Goal: Information Seeking & Learning: Find specific fact

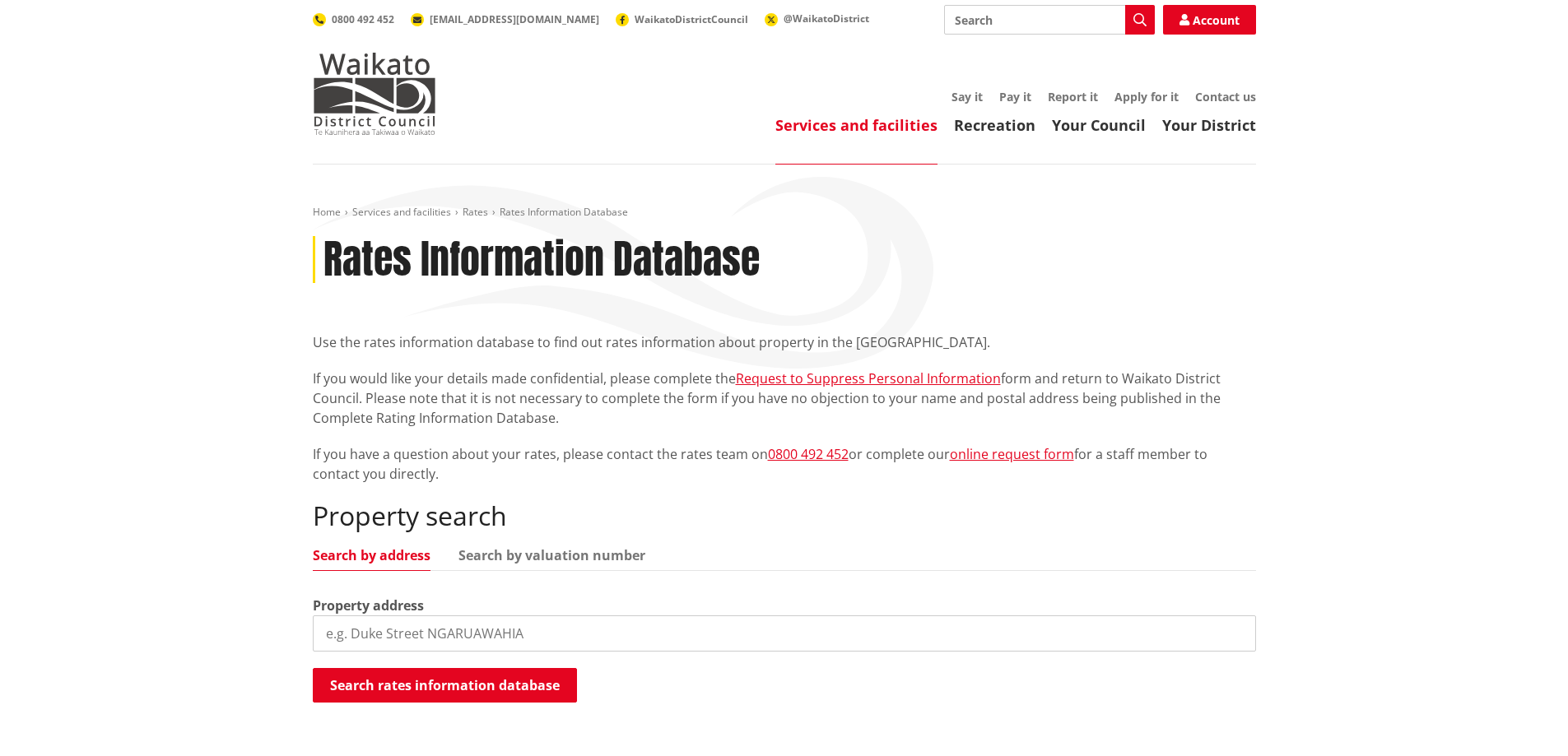
scroll to position [164, 0]
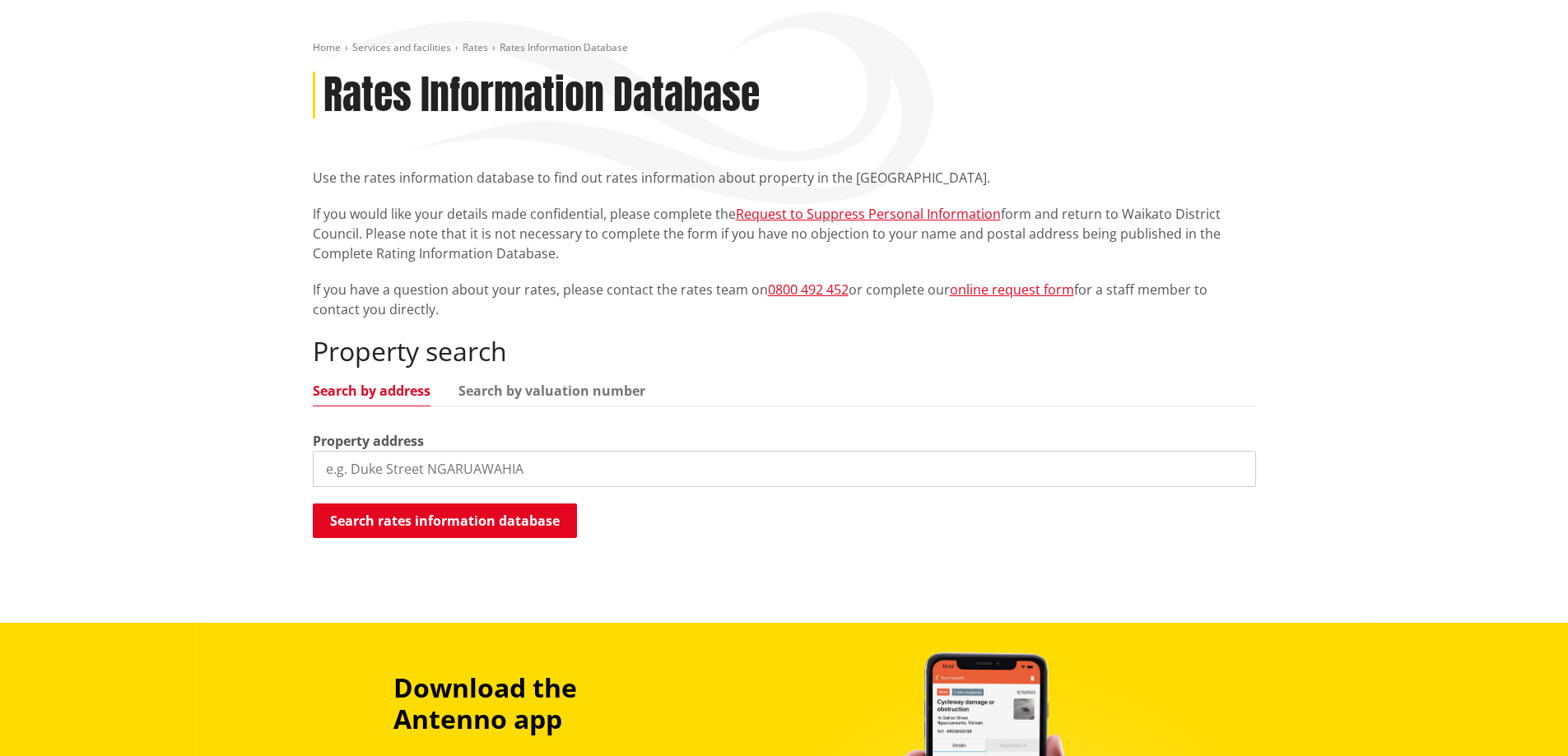
click at [528, 462] on input "search" at bounding box center [784, 469] width 943 height 36
paste input "112 McCutchan Rd"
click at [523, 512] on button "Search rates information database" at bounding box center [444, 520] width 264 height 34
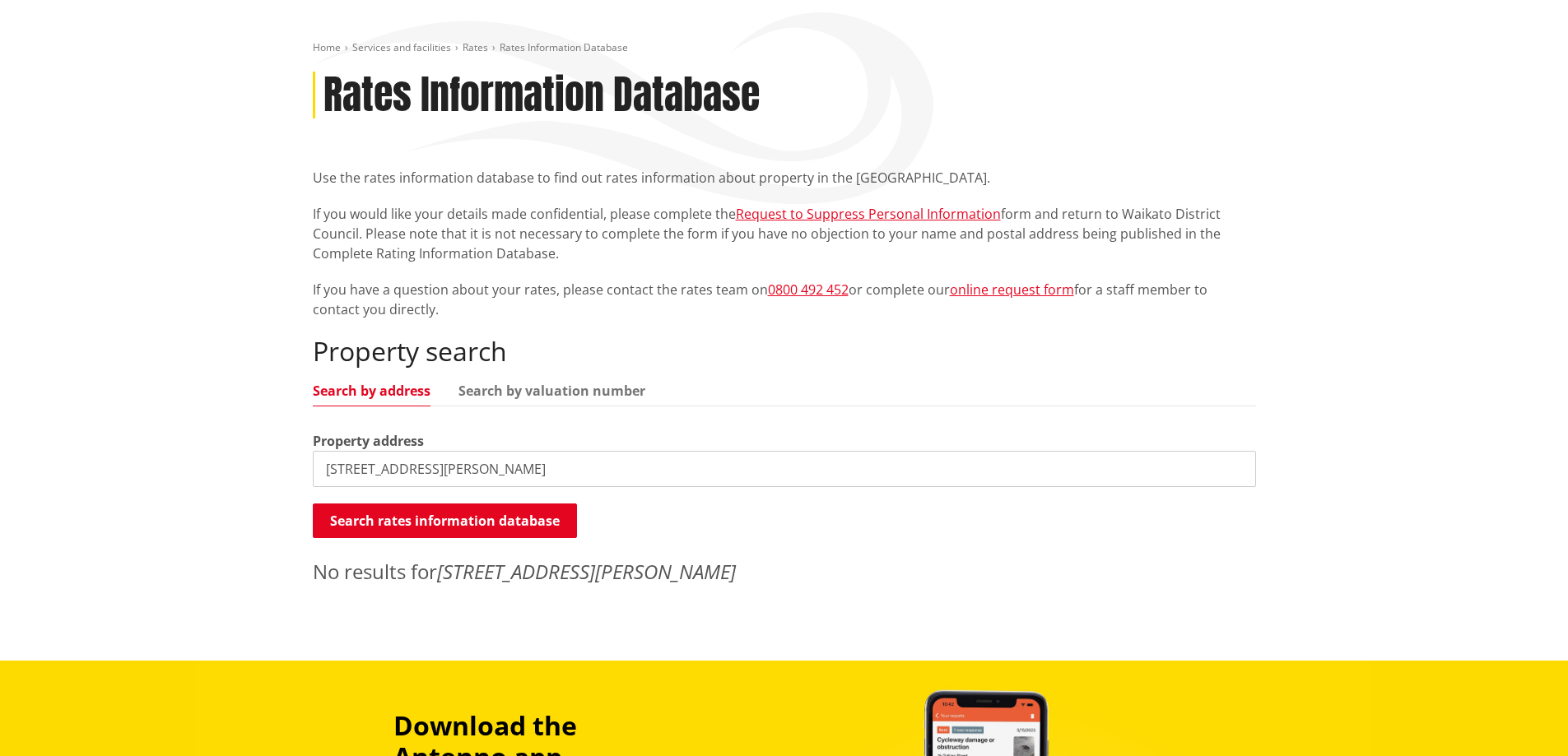
click at [467, 447] on div "Property address 112 McCutchan Road" at bounding box center [784, 459] width 943 height 56
click at [509, 487] on div "Property search Search by address Search by valuation number Property address 1…" at bounding box center [784, 461] width 943 height 250
click at [490, 483] on input "112 McCutchan Road" at bounding box center [784, 469] width 943 height 36
drag, startPoint x: 531, startPoint y: 465, endPoint x: -250, endPoint y: 483, distance: 781.2
click at [0, 483] on html "Skip to content Toggle search Toggle navigation Services and facilities Recreat…" at bounding box center [784, 611] width 1568 height 1551
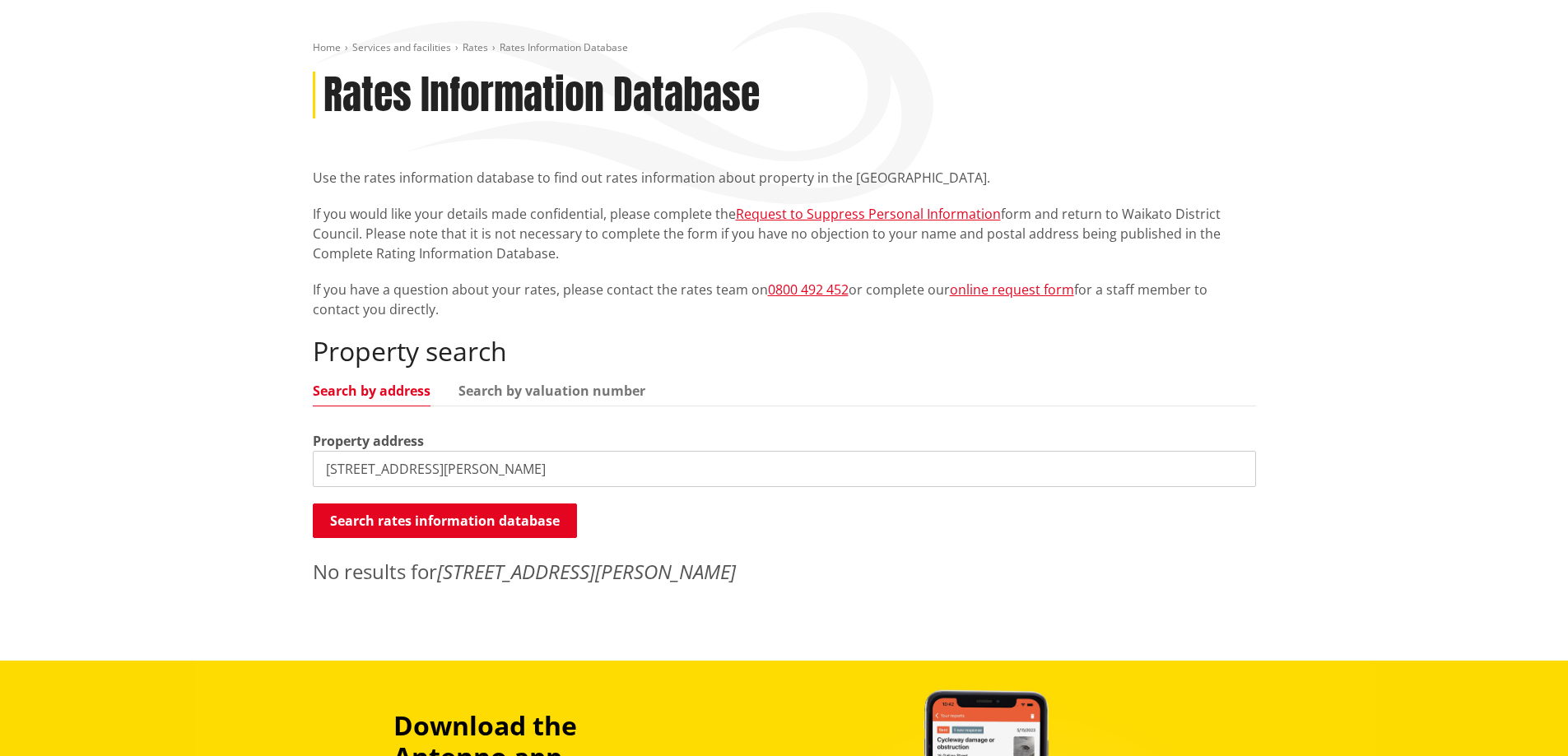
paste input "c"
type input "112 Mccutchan Road"
click at [498, 523] on button "Search rates information database" at bounding box center [444, 520] width 264 height 34
click at [1270, 372] on div "Home Services and facilities Rates Rates Information Database Rates Information…" at bounding box center [784, 330] width 1568 height 661
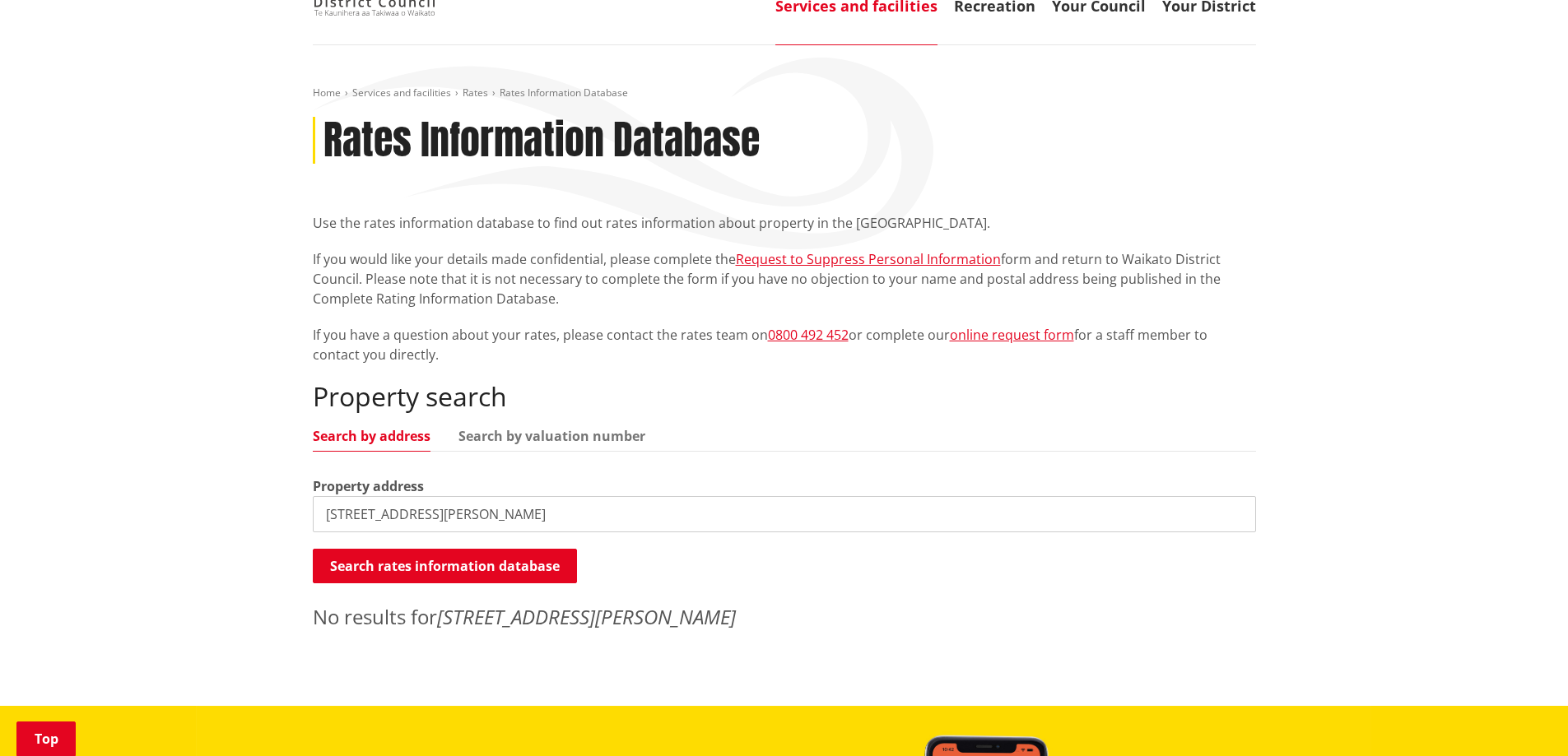
scroll to position [247, 0]
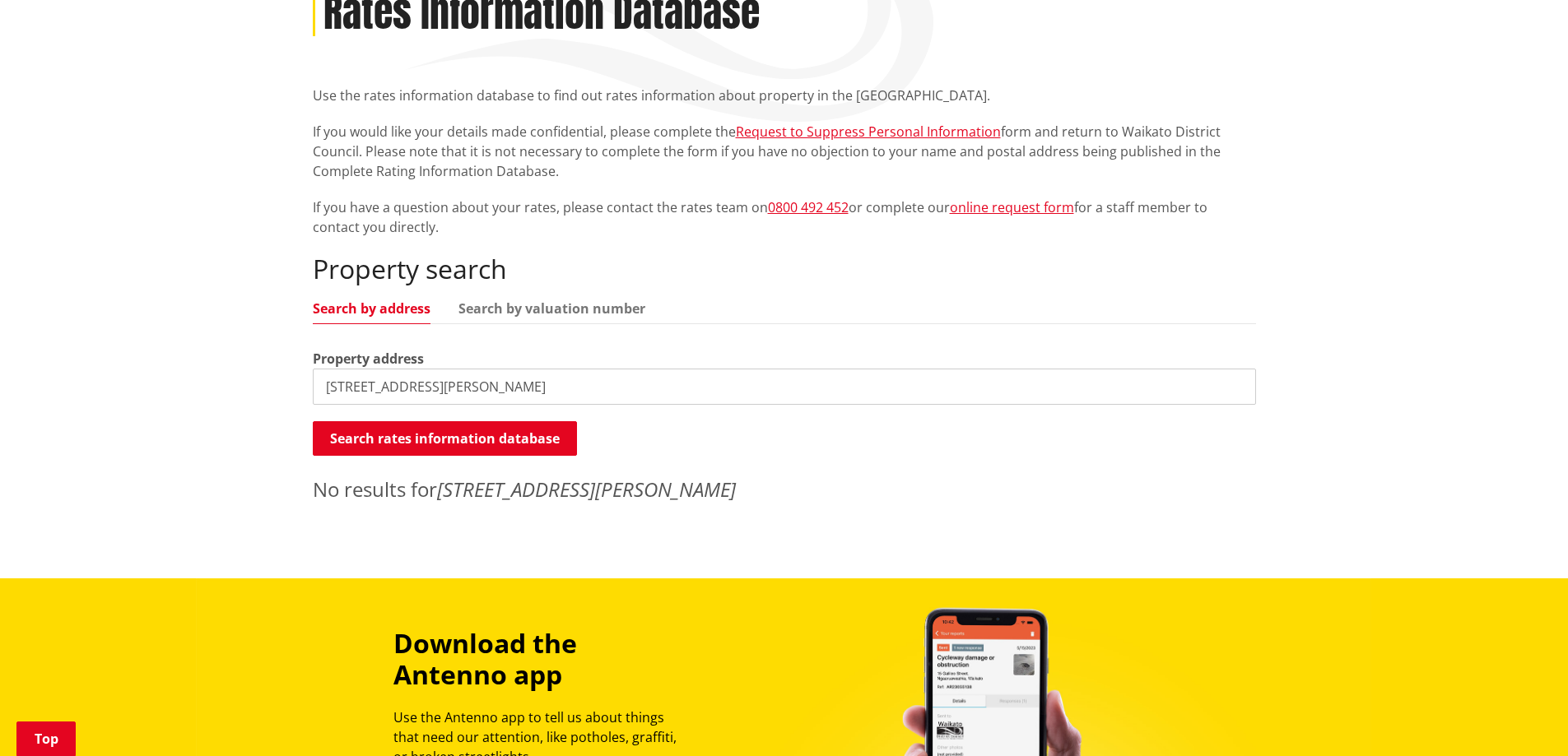
click at [454, 380] on input "112 Mccutchan Road" at bounding box center [784, 386] width 943 height 36
drag, startPoint x: 495, startPoint y: 396, endPoint x: 294, endPoint y: 396, distance: 201.0
click at [291, 396] on div "Home Services and facilities Rates Rates Information Database Rates Information…" at bounding box center [784, 248] width 1568 height 661
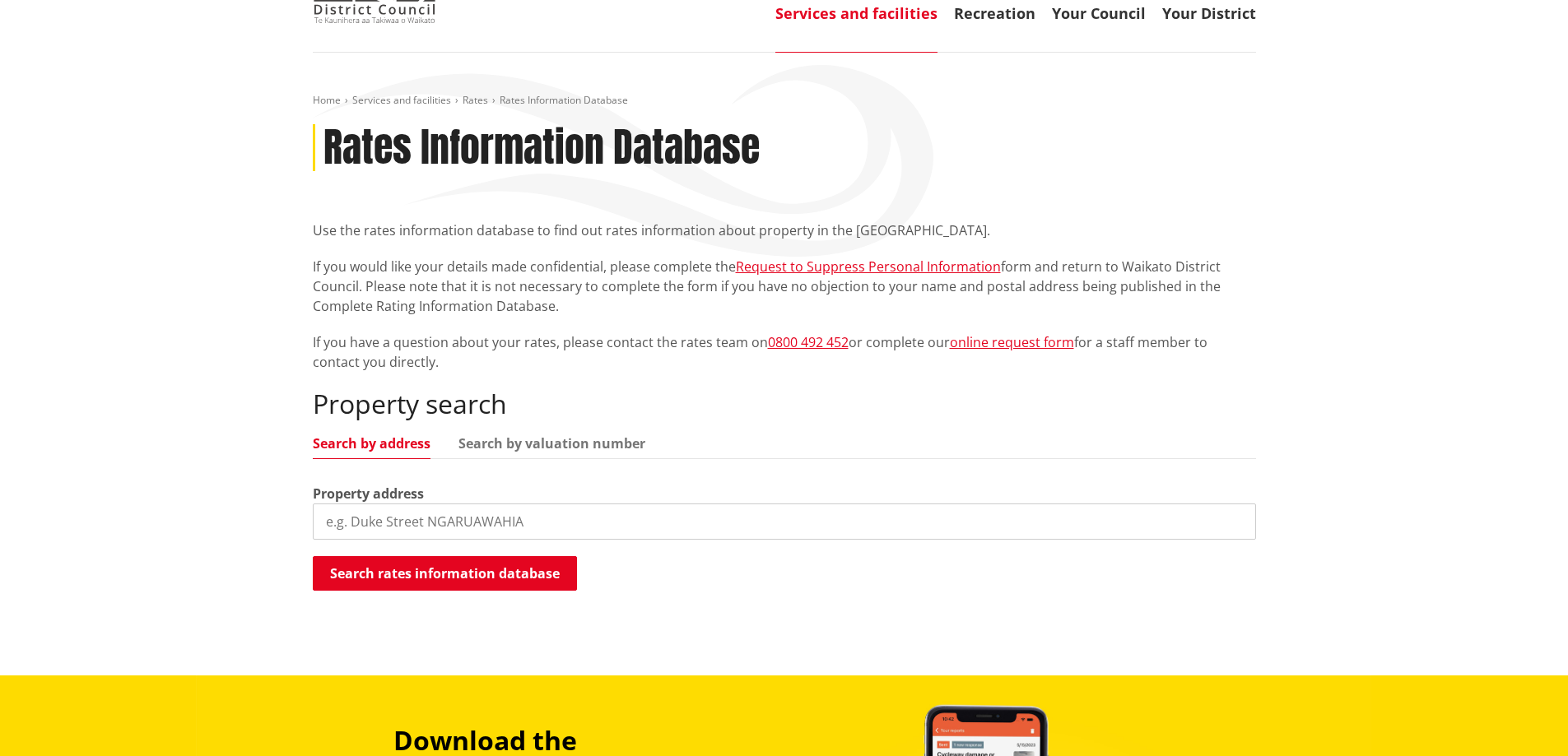
scroll to position [247, 0]
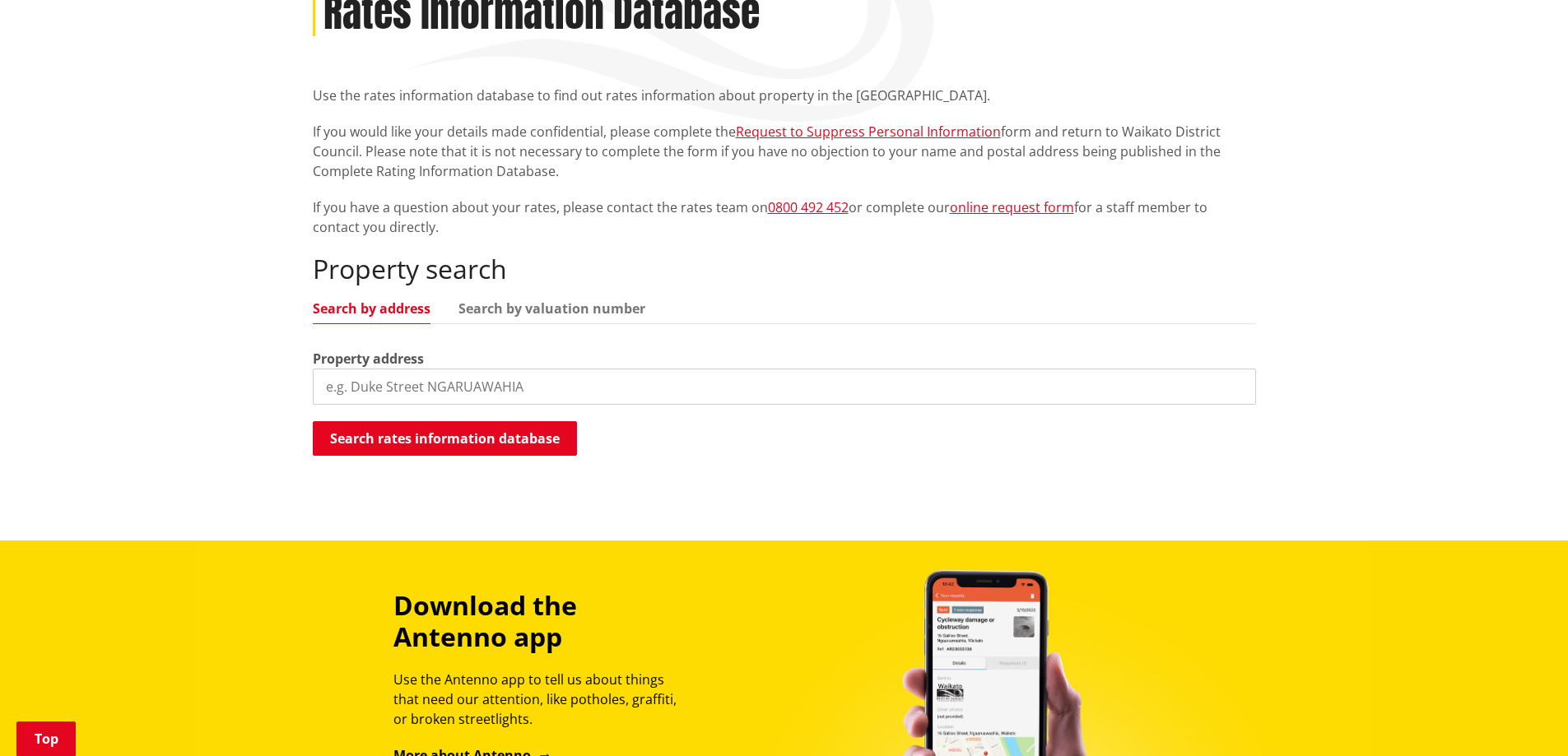
click at [517, 386] on input "search" at bounding box center [784, 386] width 943 height 36
click at [518, 462] on div "Home Services and facilities Rates Rates Information Database Rates Information…" at bounding box center [784, 216] width 967 height 516
click at [516, 451] on button "Search rates information database" at bounding box center [444, 438] width 264 height 34
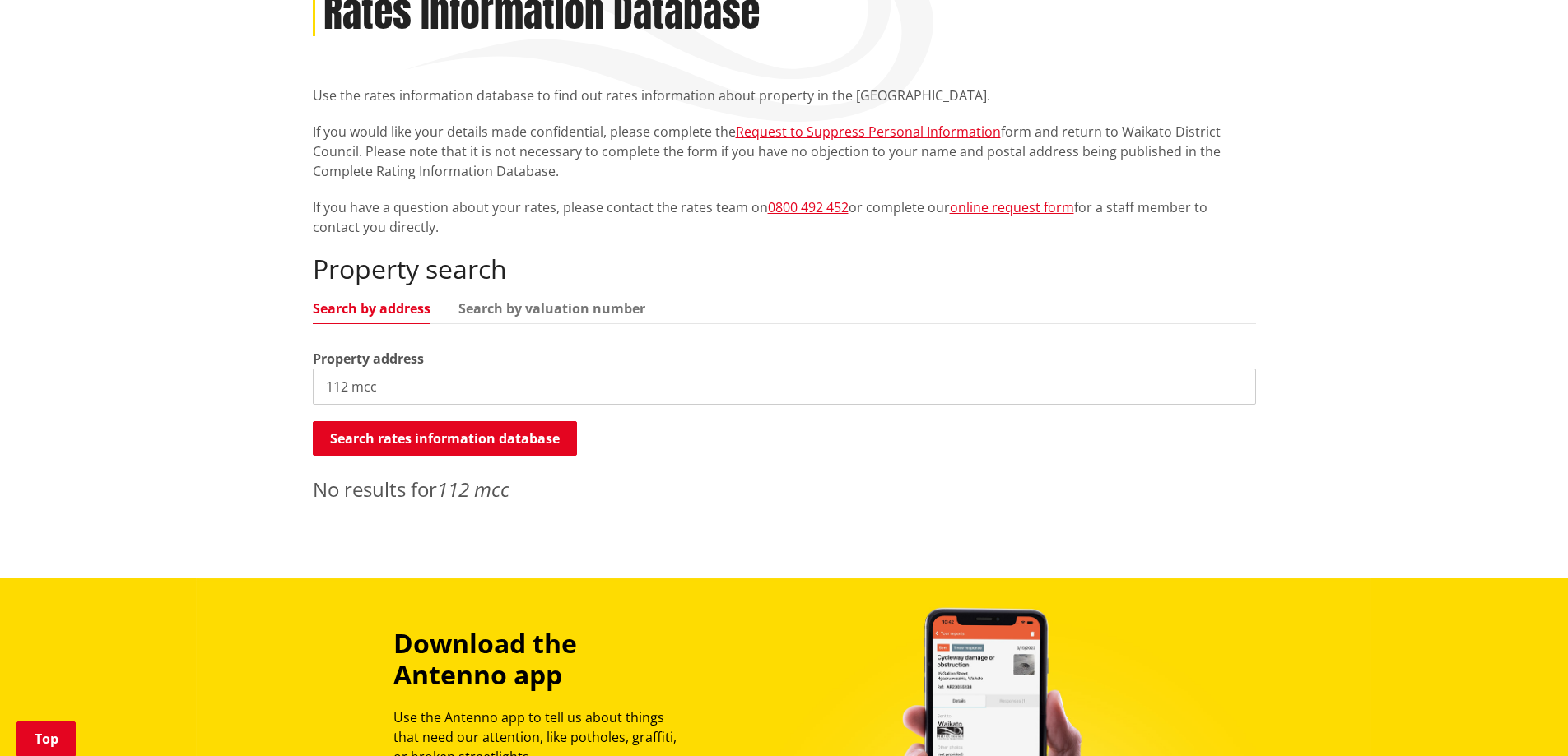
drag, startPoint x: 452, startPoint y: 349, endPoint x: 456, endPoint y: 393, distance: 44.2
click at [452, 376] on div "Property address 112 mcc" at bounding box center [784, 377] width 943 height 56
click at [456, 393] on input "112 mcc" at bounding box center [784, 386] width 943 height 36
type input "112 mccutchan"
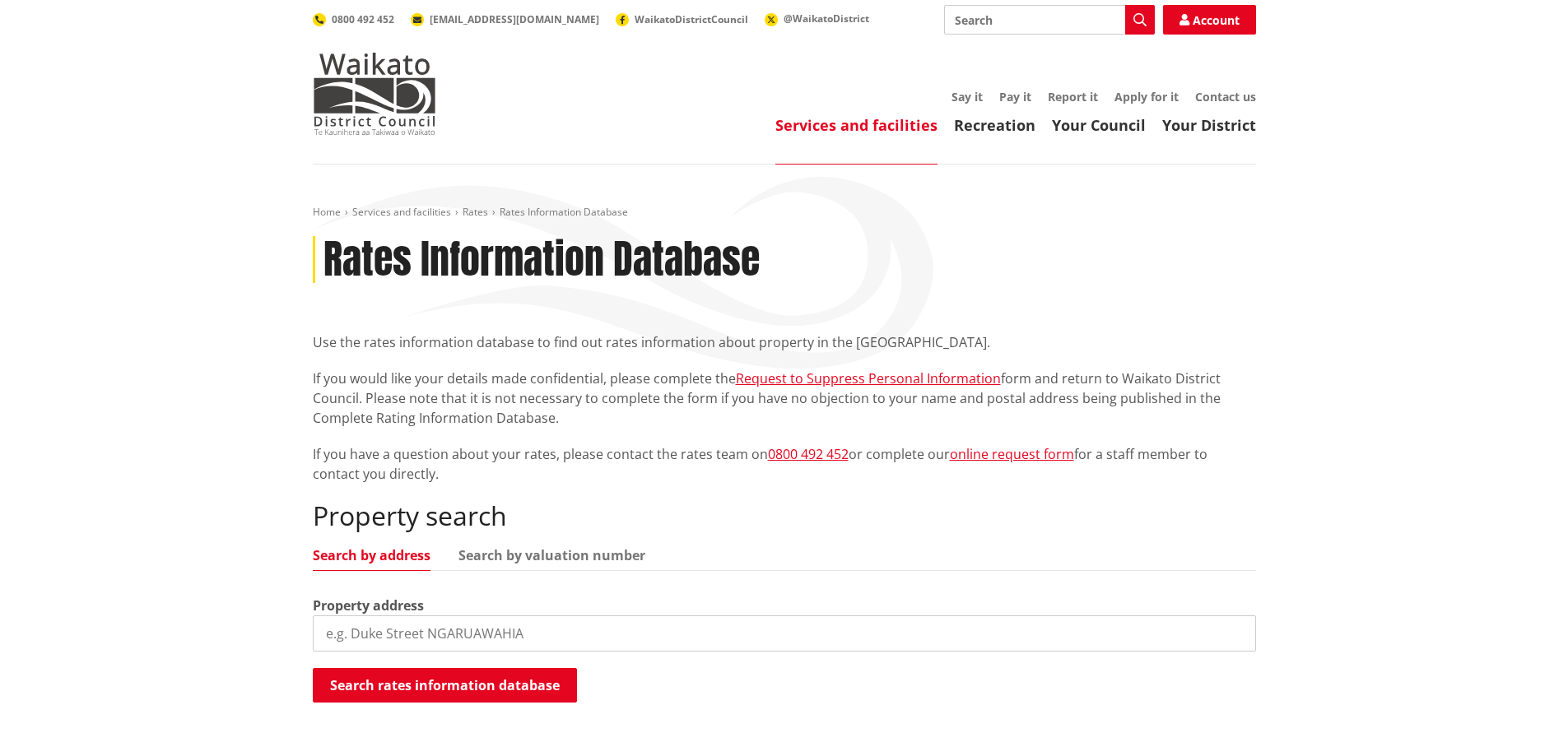
click at [492, 633] on input "search" at bounding box center [784, 633] width 943 height 36
paste input "316 Allen and Eyre Rd"
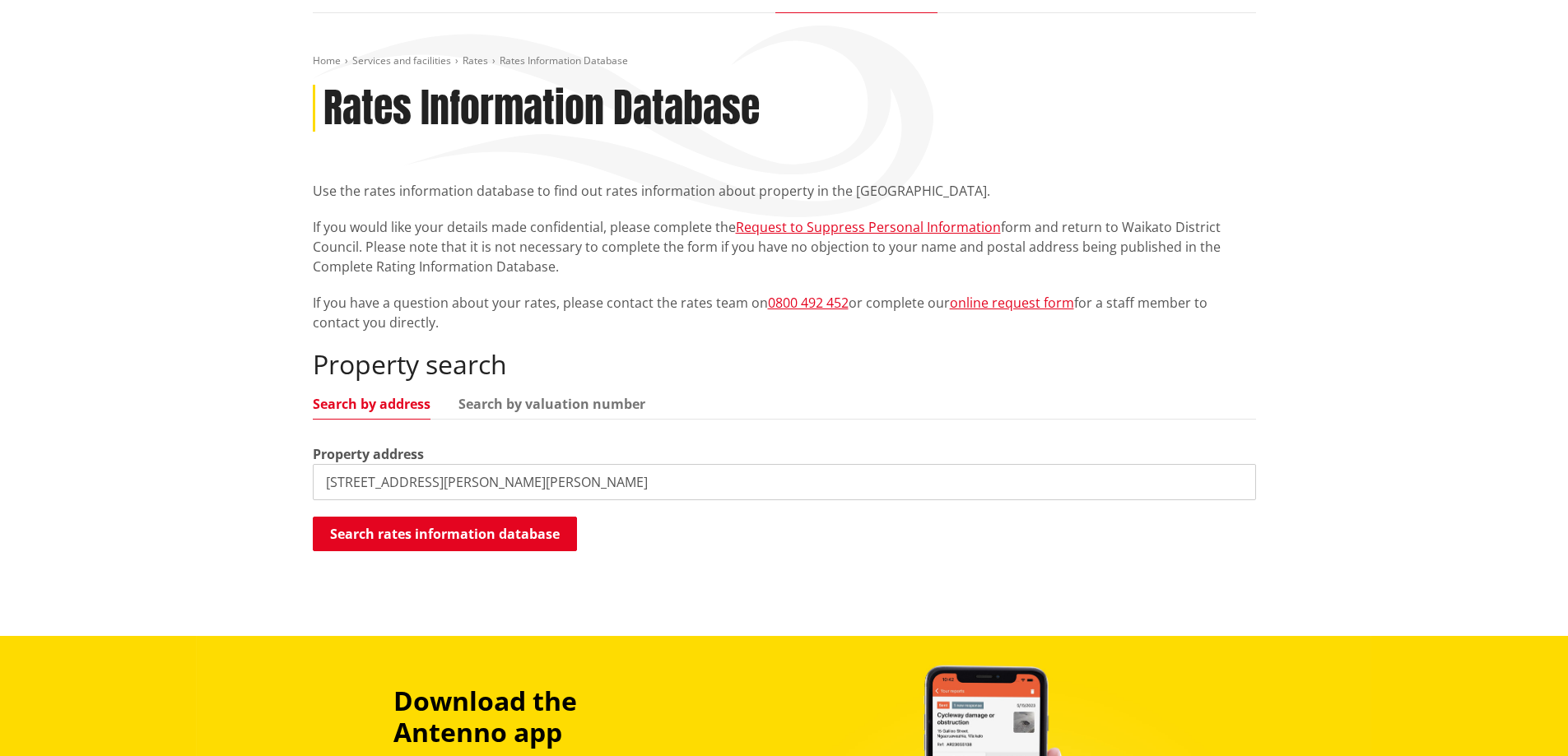
scroll to position [164, 0]
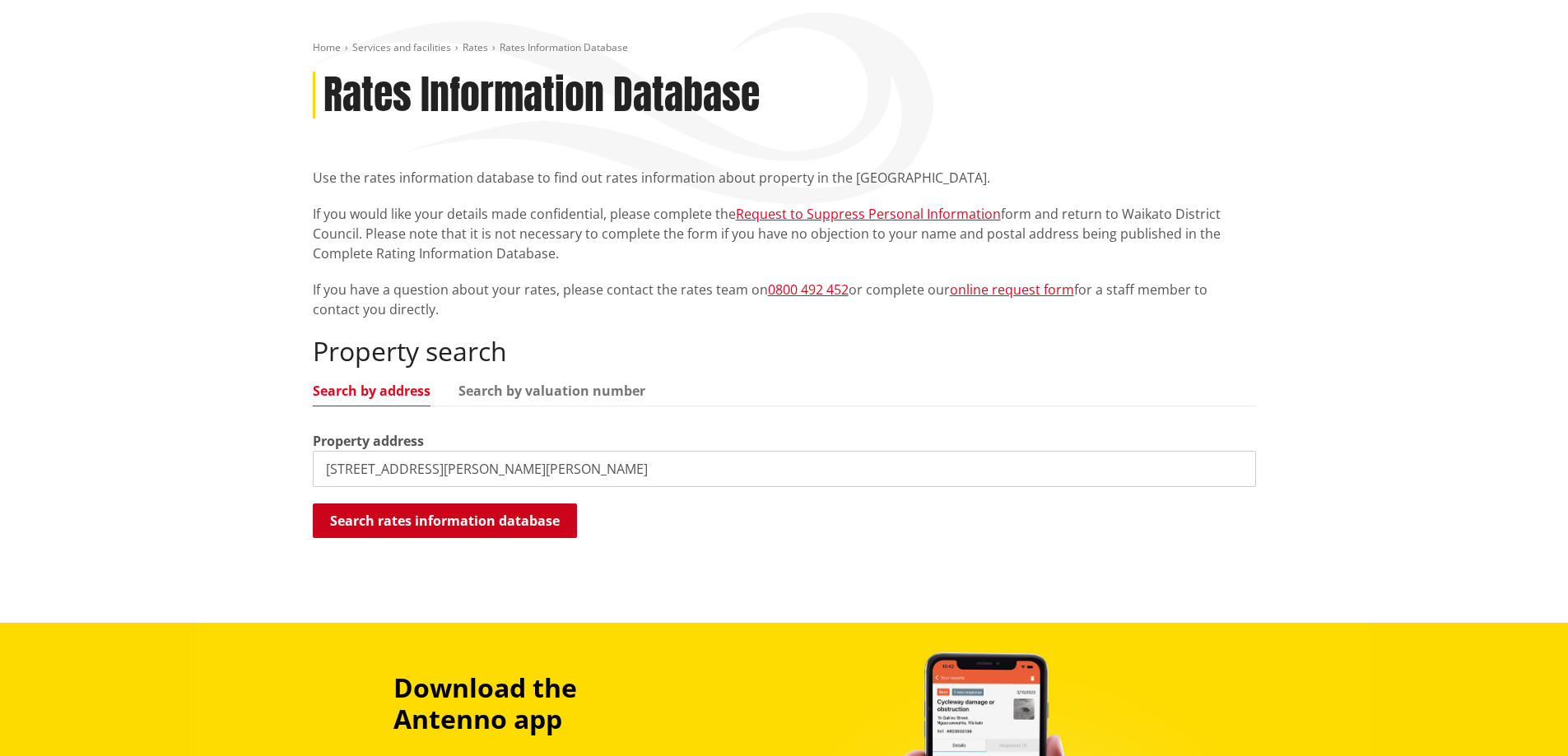
click at [482, 515] on button "Search rates information database" at bounding box center [444, 520] width 264 height 34
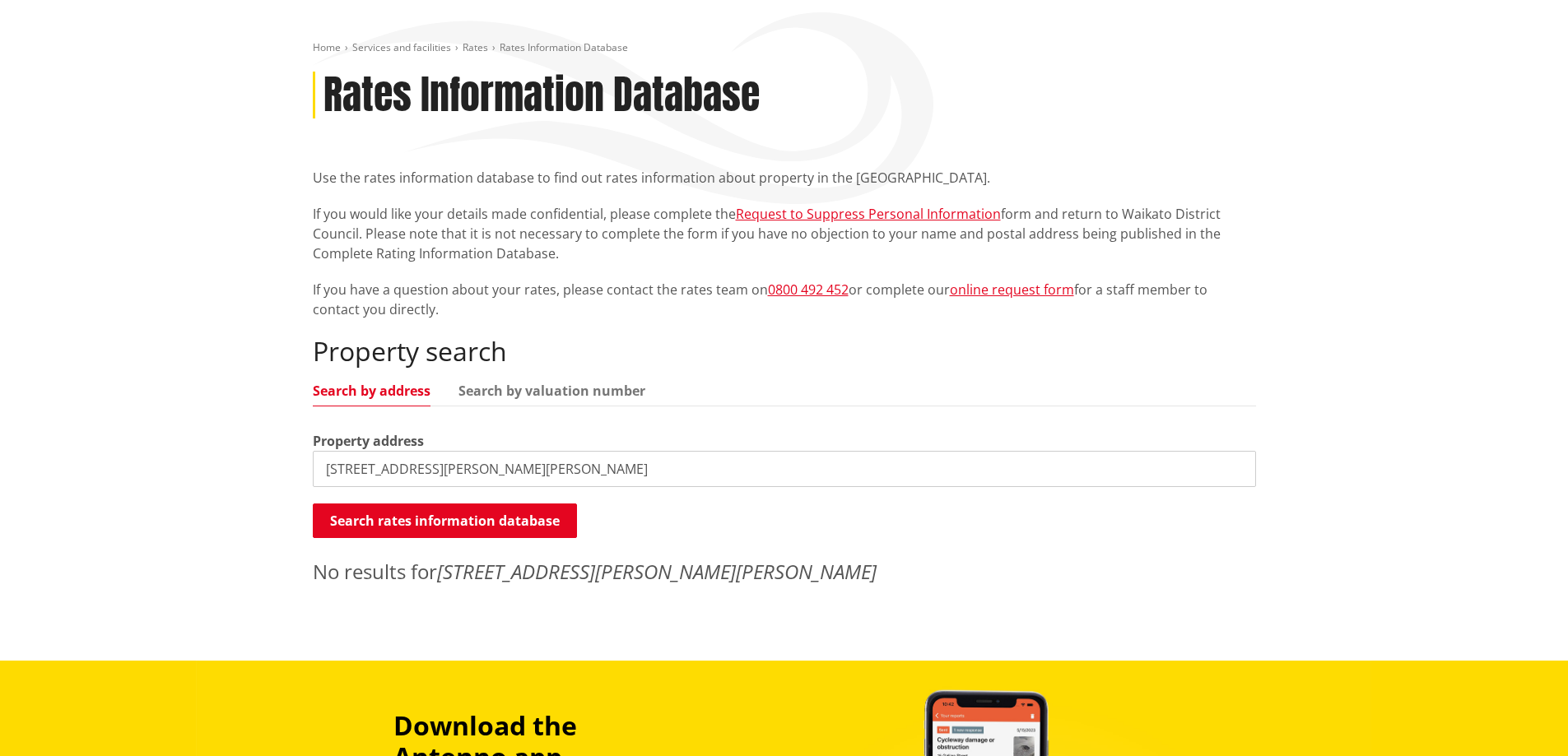
drag, startPoint x: 473, startPoint y: 441, endPoint x: 476, endPoint y: 470, distance: 29.2
click at [471, 456] on div "Property address 316 Allen and Eyre Rd" at bounding box center [784, 459] width 943 height 56
click at [479, 475] on input "316 Allen and Eyre Rd" at bounding box center [784, 469] width 943 height 36
type input "316 Allen and Eyre road"
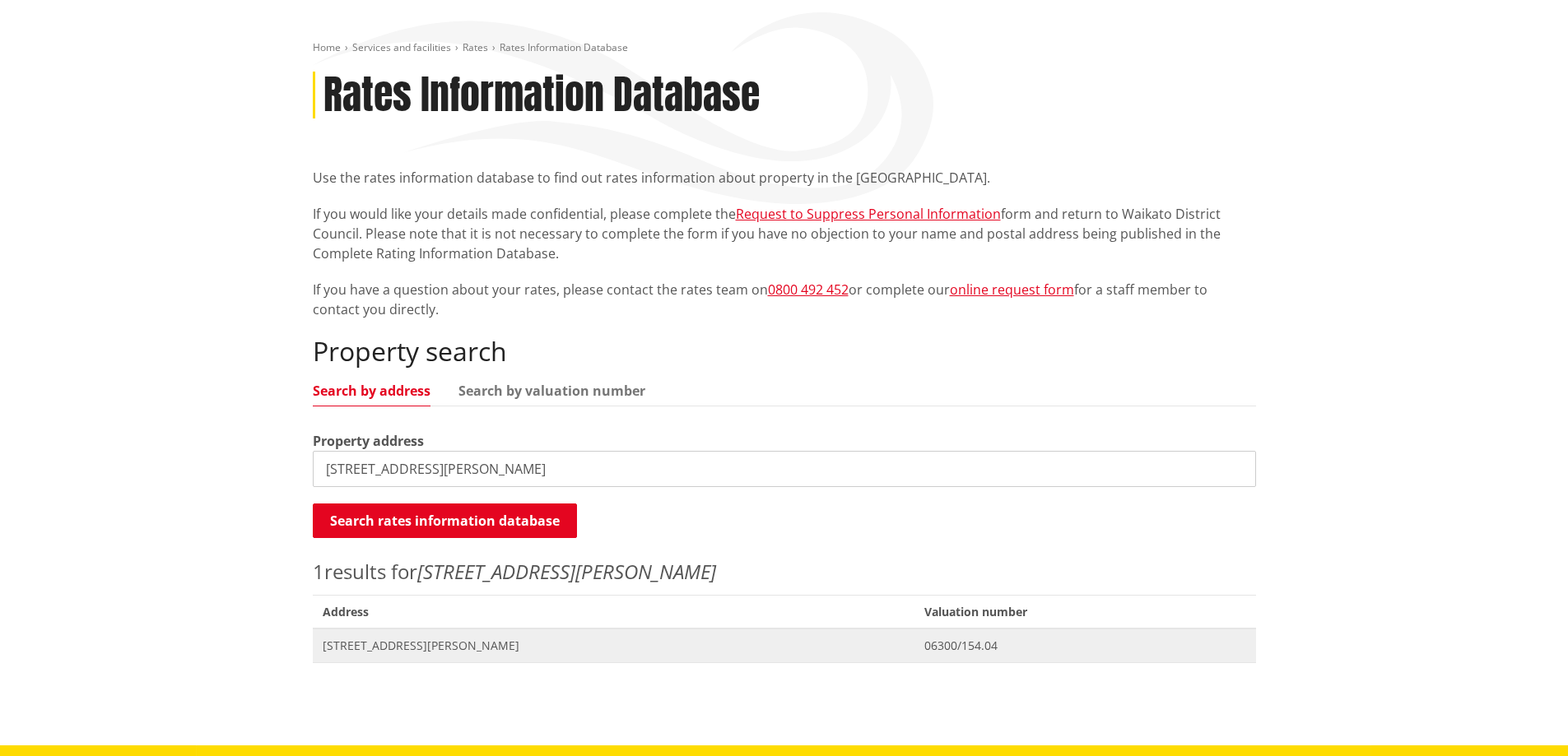
click at [443, 647] on span "316 Allen And Eyre Road TUAKAU" at bounding box center [613, 646] width 583 height 17
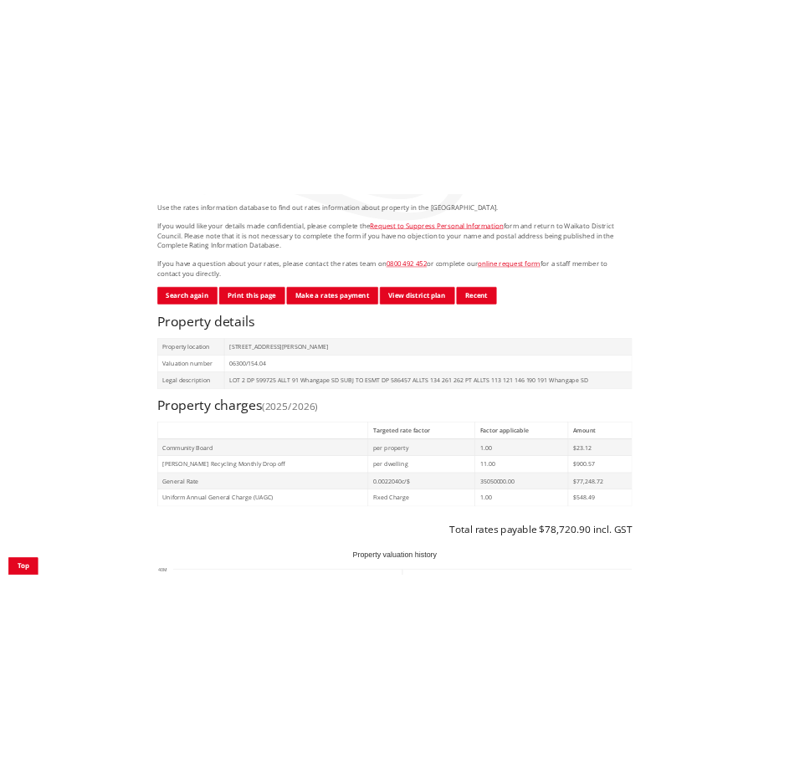
scroll to position [335, 0]
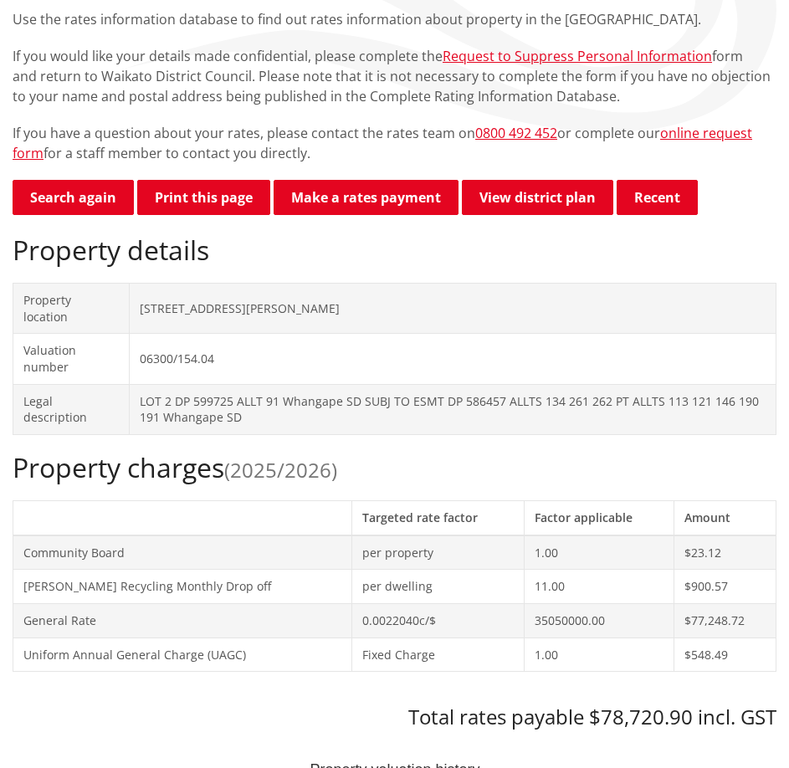
scroll to position [167, 0]
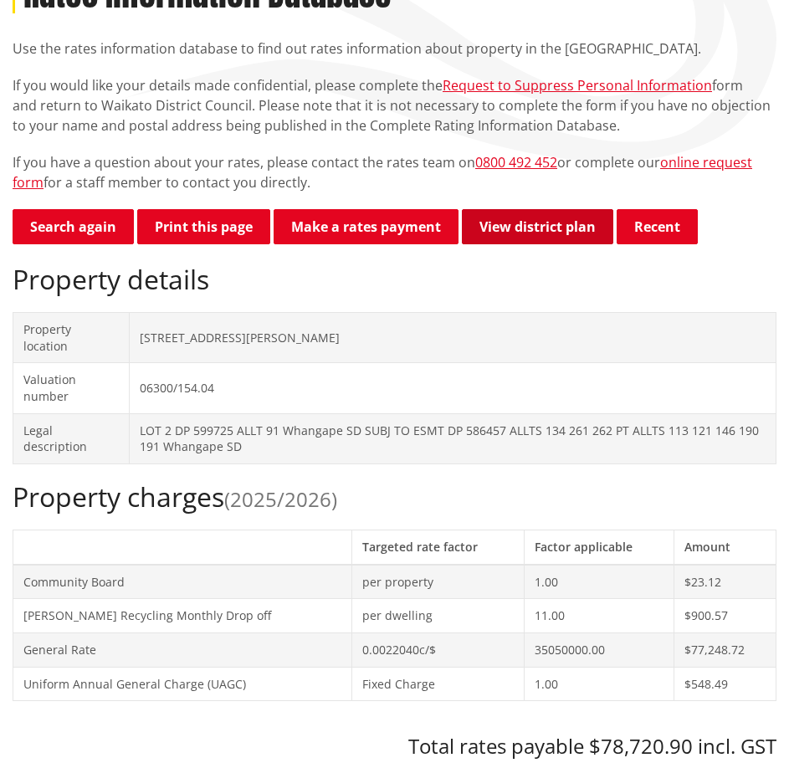
click at [564, 226] on link "View district plan" at bounding box center [538, 226] width 152 height 35
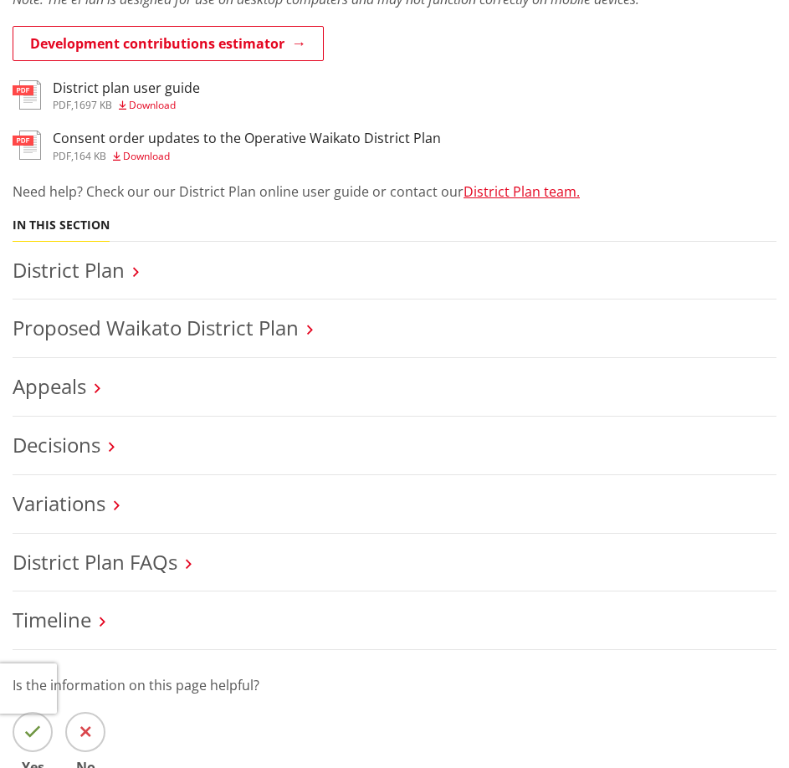
scroll to position [167, 0]
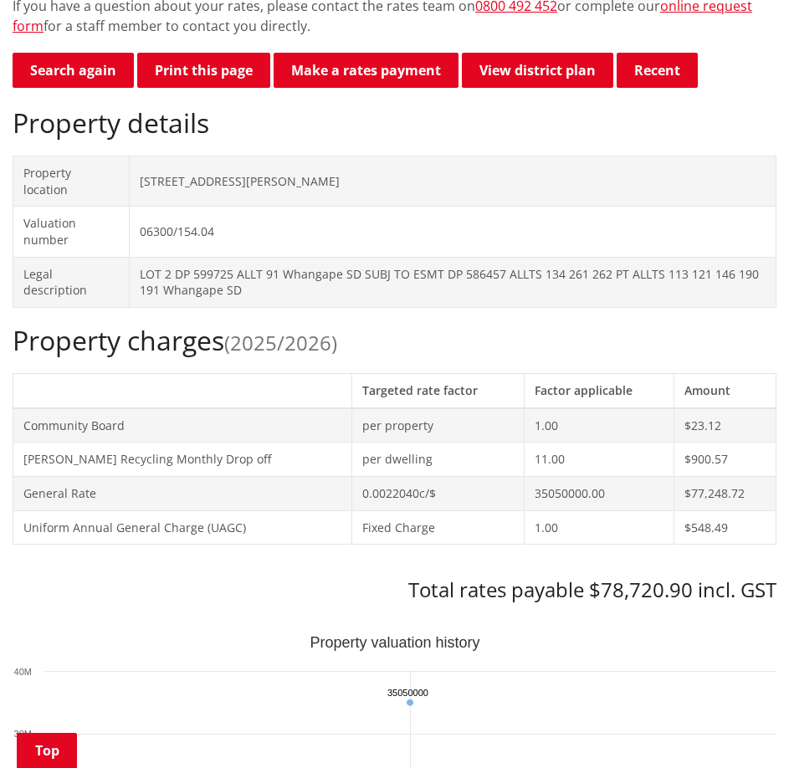
scroll to position [251, 0]
